Goal: Information Seeking & Learning: Learn about a topic

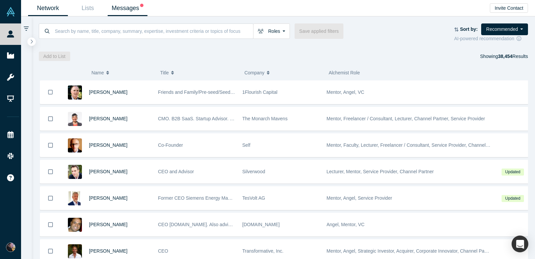
click at [134, 10] on link "Messages" at bounding box center [128, 8] width 40 height 16
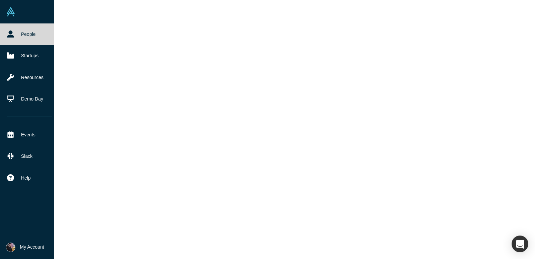
click at [9, 31] on icon at bounding box center [10, 33] width 7 height 7
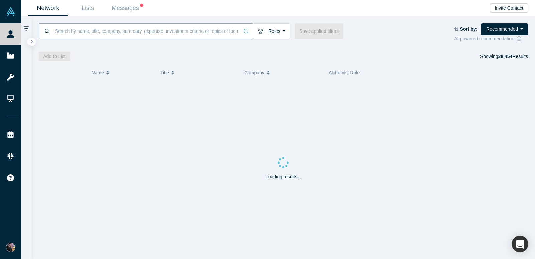
click at [125, 37] on input at bounding box center [146, 31] width 185 height 16
drag, startPoint x: 166, startPoint y: 127, endPoint x: 171, endPoint y: 137, distance: 10.6
click at [171, 137] on div "Loading results..." at bounding box center [284, 170] width 490 height 178
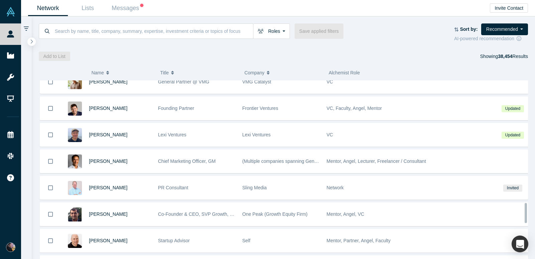
scroll to position [1091, 0]
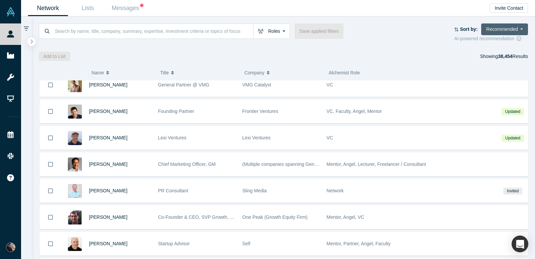
click at [514, 25] on button "Recommended" at bounding box center [504, 29] width 47 height 12
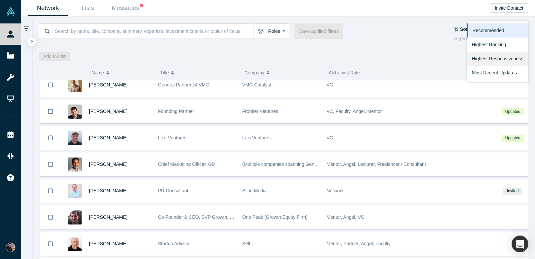
click at [506, 58] on link "Highest Responsiveness" at bounding box center [497, 59] width 61 height 14
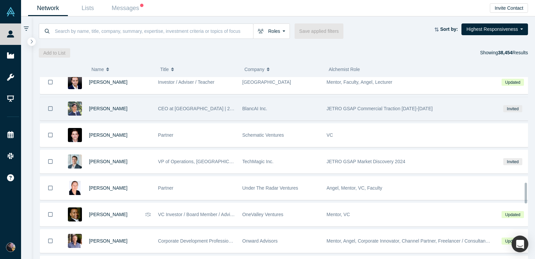
scroll to position [920, 0]
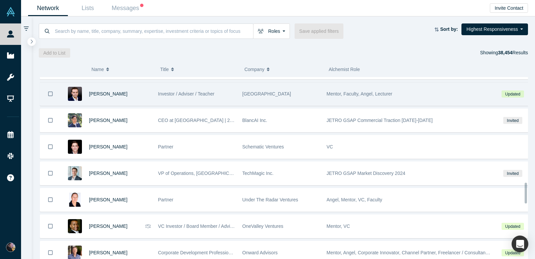
click at [144, 100] on div "[PERSON_NAME]" at bounding box center [120, 93] width 62 height 23
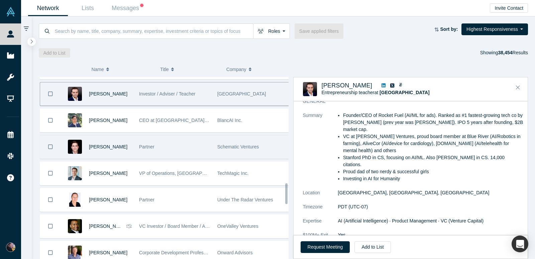
scroll to position [987, 0]
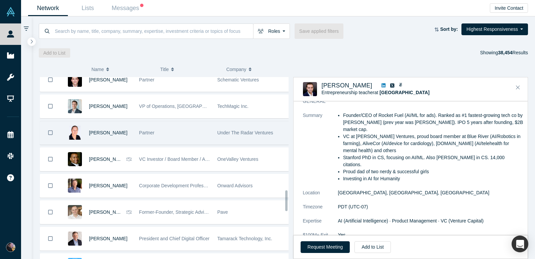
click at [177, 133] on div "Partner" at bounding box center [174, 132] width 71 height 23
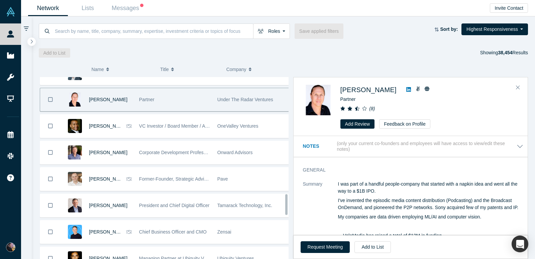
scroll to position [1020, 0]
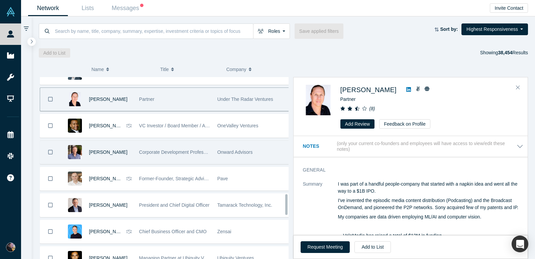
click at [189, 152] on span "Corporate Development Professional | Startup Advisor" at bounding box center [195, 151] width 112 height 5
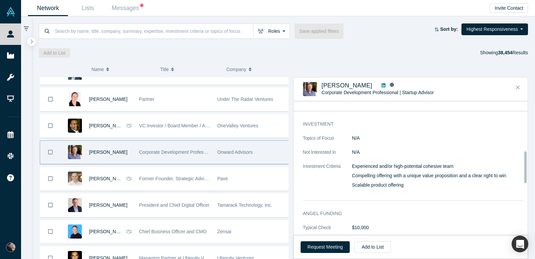
scroll to position [268, 0]
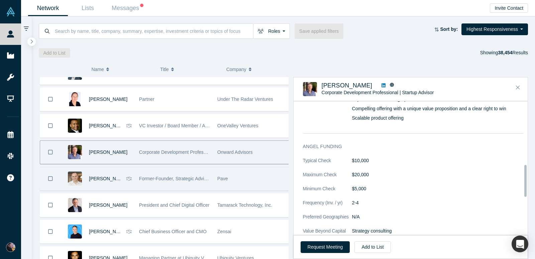
click at [196, 176] on span "Former-Founder, Strategic Advisor, Go-To-Market Coach" at bounding box center [197, 178] width 117 height 5
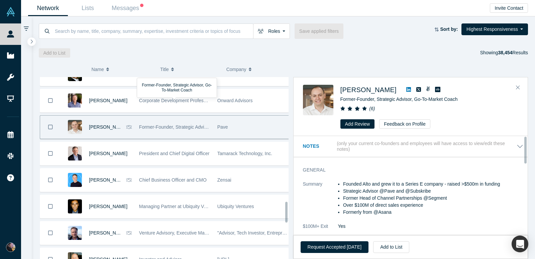
scroll to position [1087, 0]
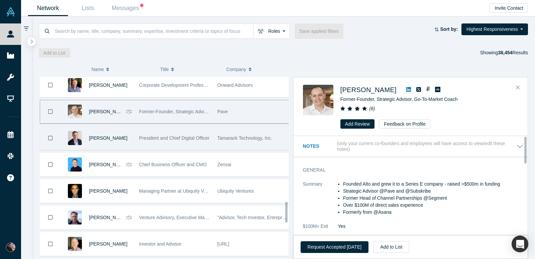
click at [194, 147] on div "President and Chief Digital Officer" at bounding box center [174, 137] width 71 height 23
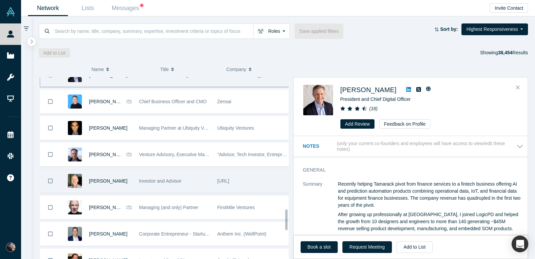
scroll to position [1154, 0]
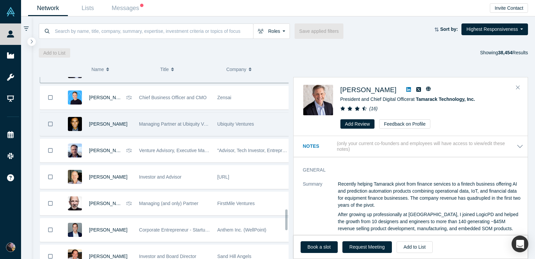
click at [150, 131] on div "Managing Partner at Ubiquity Ventures" at bounding box center [174, 123] width 71 height 23
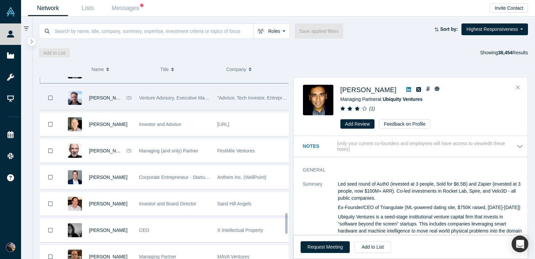
scroll to position [1221, 0]
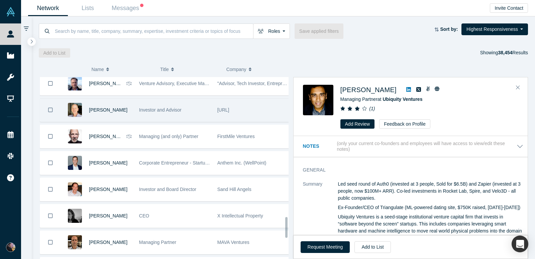
click at [176, 115] on div "Investor and Advisor" at bounding box center [174, 109] width 71 height 23
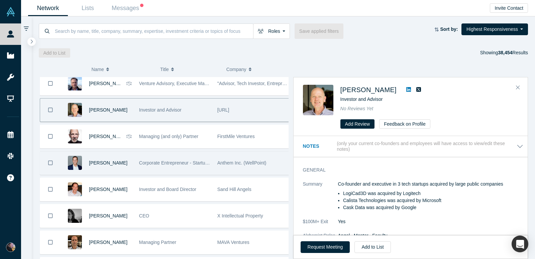
click at [169, 172] on div "Corporate Entrepreneur - Startup CEO Mentor" at bounding box center [174, 162] width 71 height 23
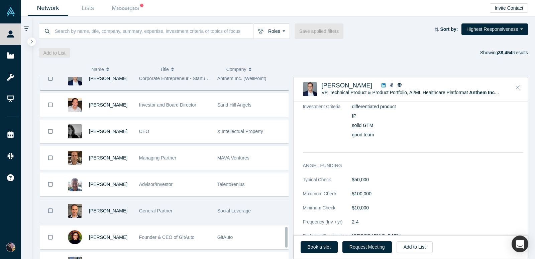
scroll to position [1322, 0]
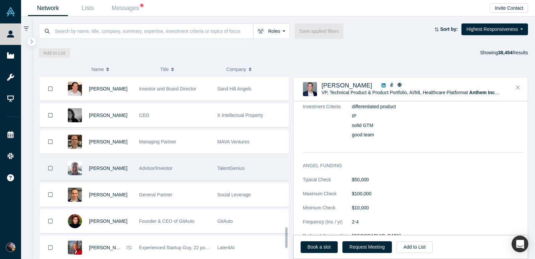
click at [199, 168] on div "Advisor/Investor" at bounding box center [174, 168] width 71 height 23
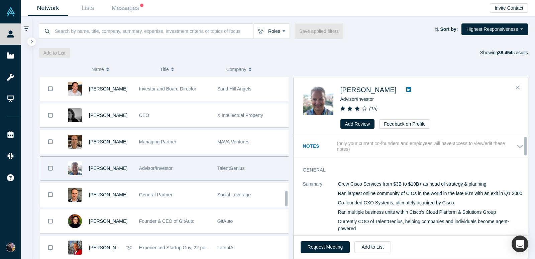
scroll to position [1415, 0]
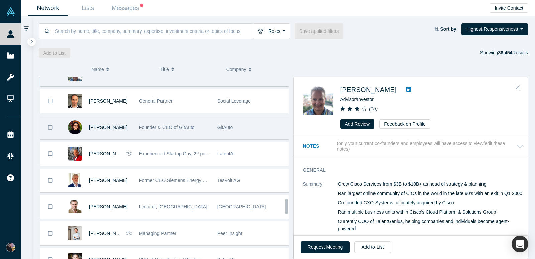
click at [171, 121] on div "Founder & CEO of GitAuto" at bounding box center [174, 127] width 71 height 23
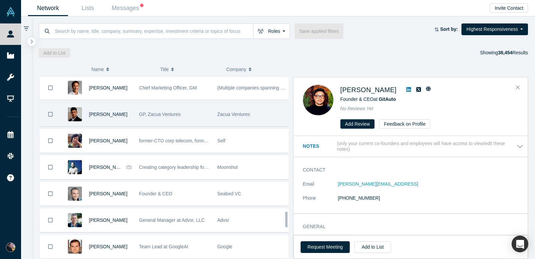
scroll to position [1616, 0]
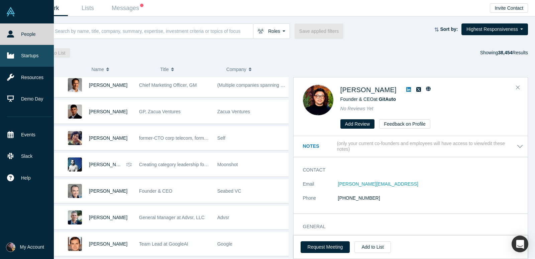
click at [27, 58] on link "Startups" at bounding box center [29, 55] width 59 height 21
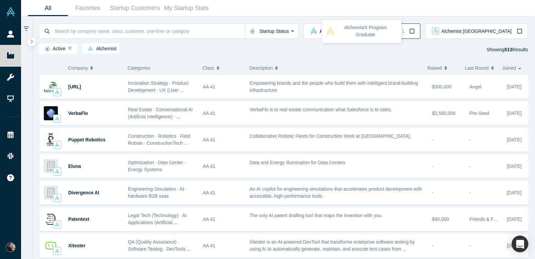
click at [415, 33] on div "Alchemist X" at bounding box center [392, 30] width 46 height 7
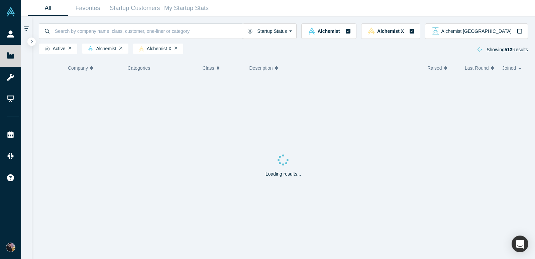
click at [436, 55] on div "Active Alchemist Alchemist X Showing 513 Results" at bounding box center [284, 49] width 490 height 13
click at [509, 32] on span "Alchemist [GEOGRAPHIC_DATA]" at bounding box center [477, 31] width 70 height 5
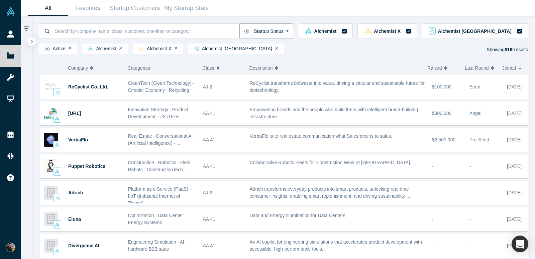
click at [263, 29] on button "Startup Status" at bounding box center [267, 30] width 54 height 15
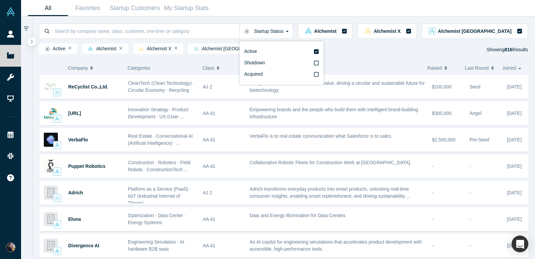
click at [90, 17] on div "Startup Status Active Shutdown Acquired Alchemist Alchemist X Alchemist Japan A…" at bounding box center [284, 36] width 504 height 40
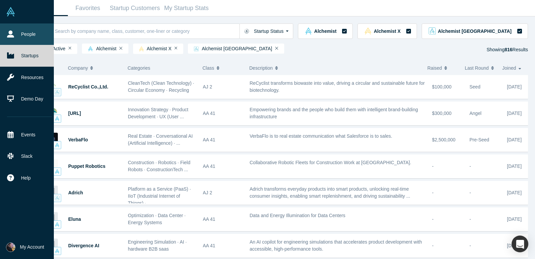
click at [20, 39] on link "People" at bounding box center [29, 33] width 59 height 21
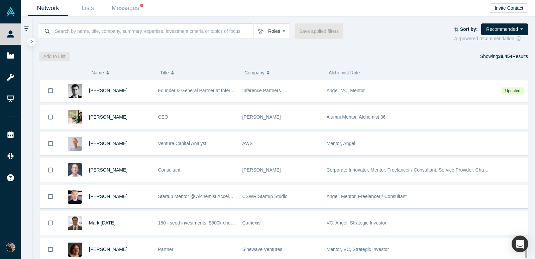
scroll to position [3533, 0]
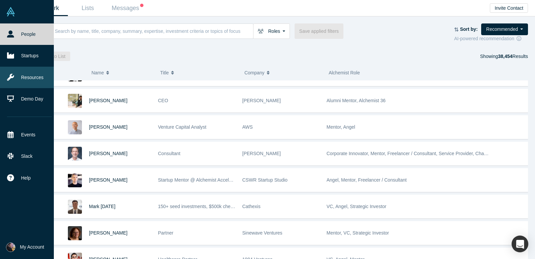
click at [25, 81] on link "Resources" at bounding box center [29, 77] width 59 height 21
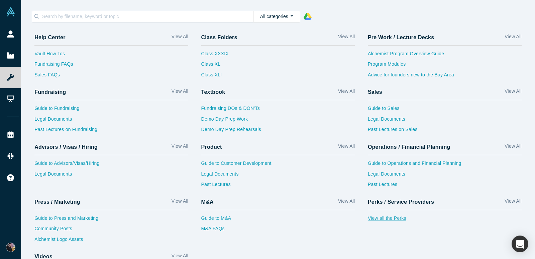
click at [387, 218] on link "View all the Perks" at bounding box center [445, 219] width 154 height 11
